Goal: Information Seeking & Learning: Stay updated

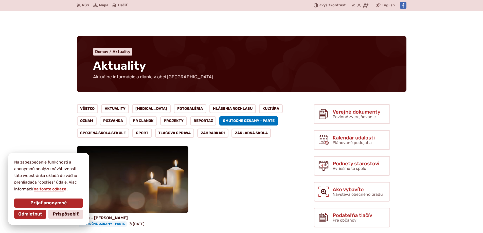
scroll to position [70, 0]
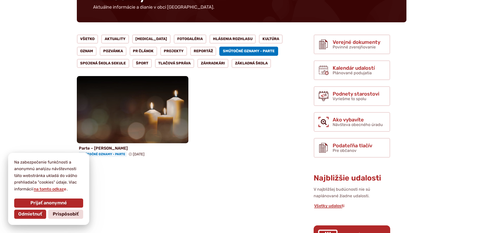
click at [100, 153] on span "Smútočné oznamy - parte" at bounding box center [103, 154] width 48 height 5
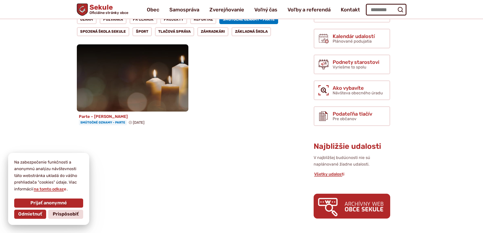
scroll to position [51, 0]
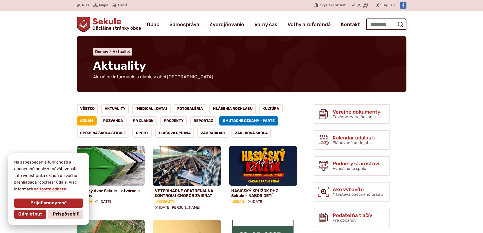
click at [219, 121] on link "Smútočné oznamy - parte" at bounding box center [248, 120] width 59 height 9
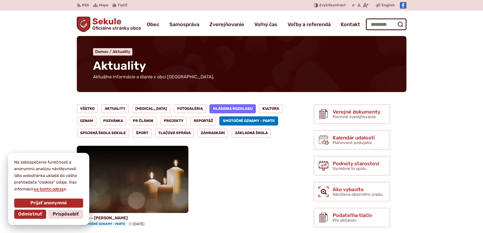
click at [214, 108] on link "Hlásenia rozhlasu" at bounding box center [232, 108] width 47 height 9
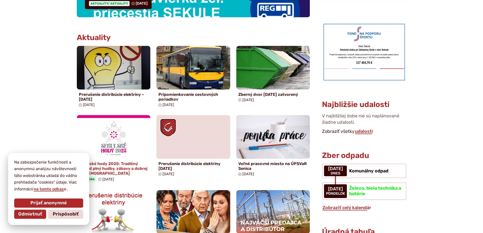
scroll to position [234, 0]
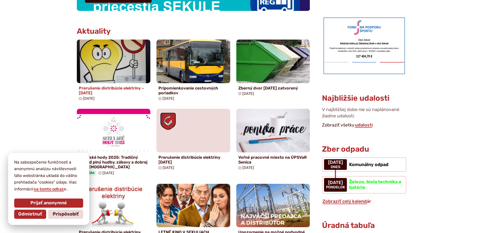
click at [107, 89] on h4 "Prerušenie distribúcie elektriny – 06.10.2025" at bounding box center [114, 91] width 70 height 10
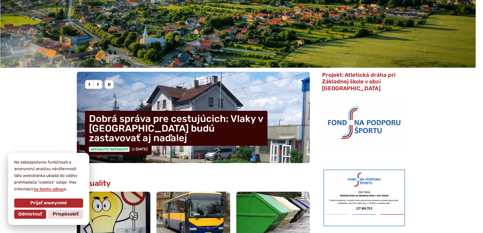
scroll to position [0, 0]
